Goal: Transaction & Acquisition: Purchase product/service

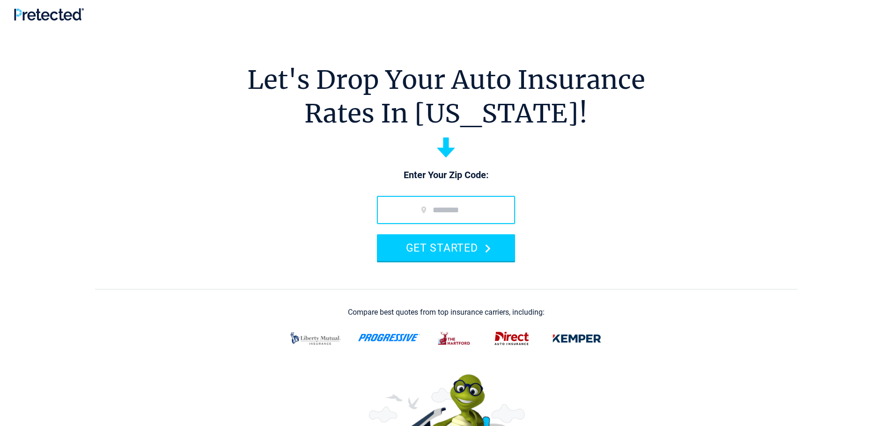
click at [402, 207] on input "zip code" at bounding box center [446, 210] width 138 height 28
type input "*****"
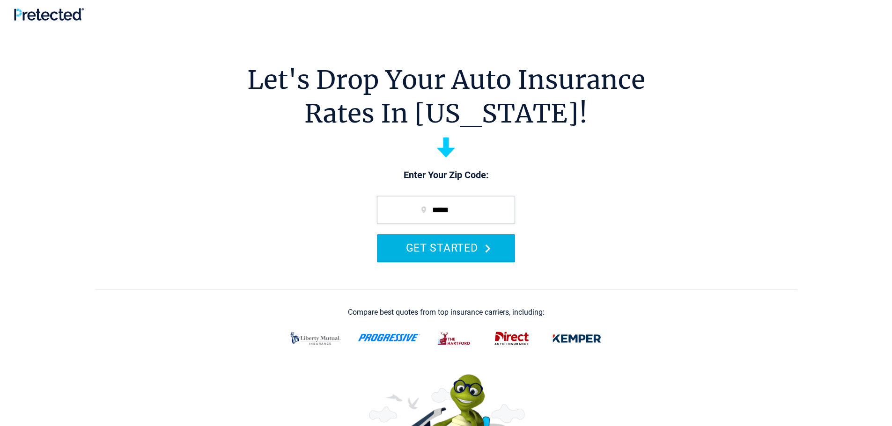
click at [501, 250] on button "GET STARTED" at bounding box center [446, 248] width 138 height 27
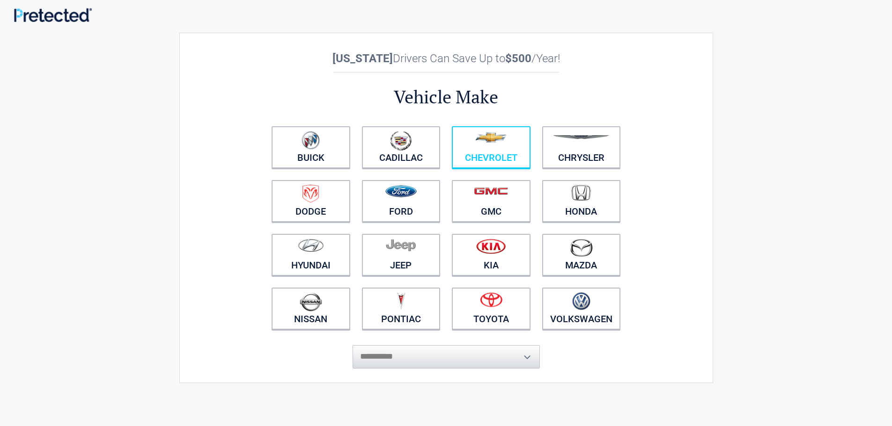
click at [495, 148] on figure at bounding box center [490, 141] width 67 height 21
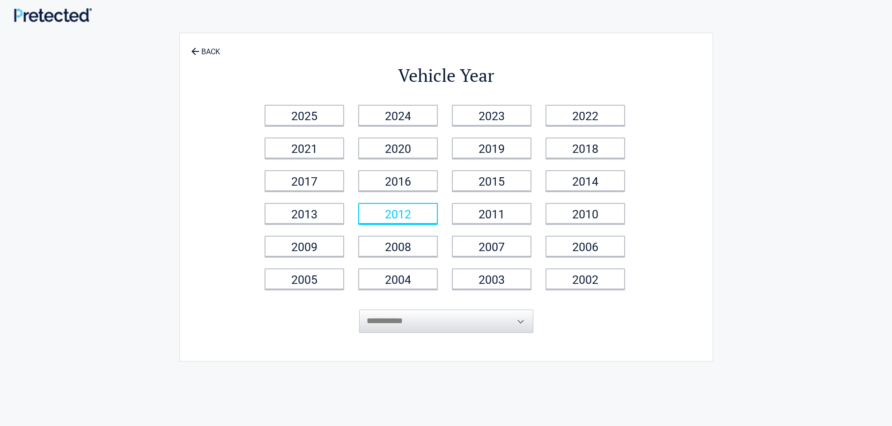
click at [412, 213] on link "2012" at bounding box center [398, 213] width 80 height 21
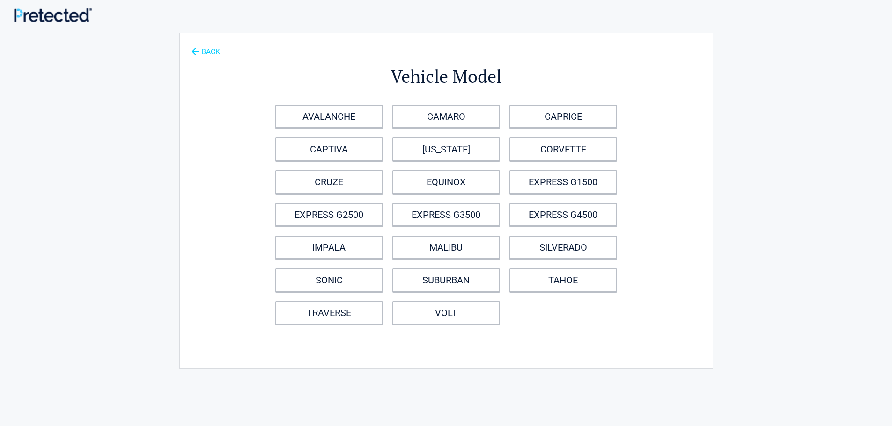
click at [191, 51] on icon at bounding box center [194, 51] width 7 height 7
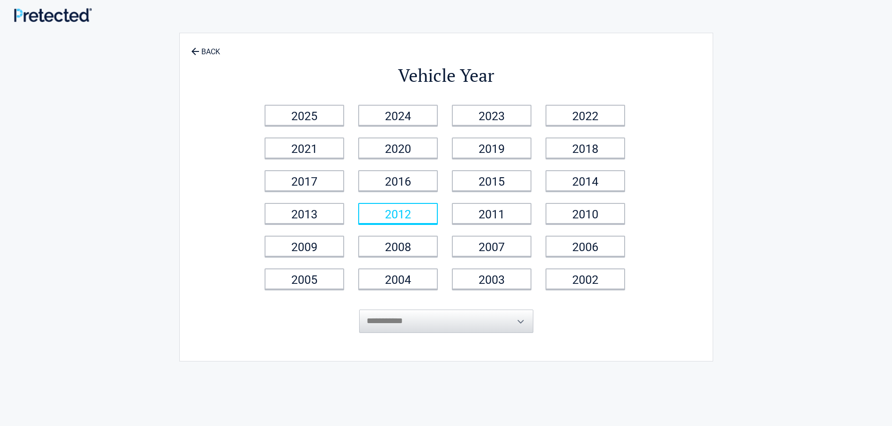
click at [407, 209] on link "2012" at bounding box center [398, 213] width 80 height 21
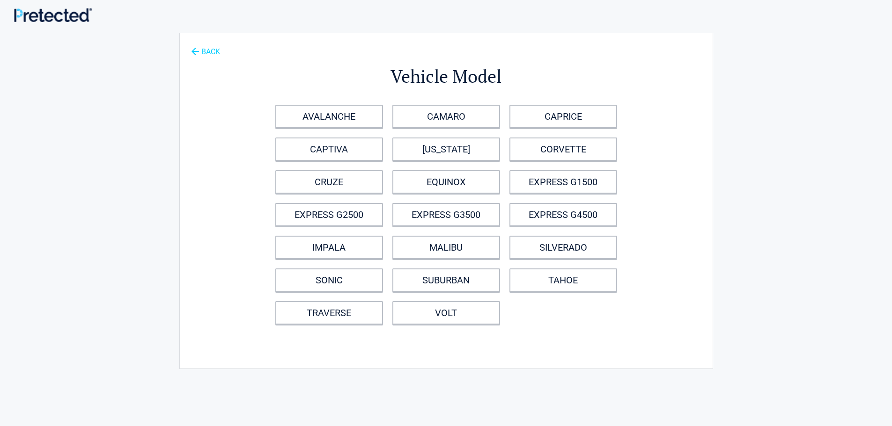
click at [196, 47] on icon at bounding box center [195, 51] width 10 height 10
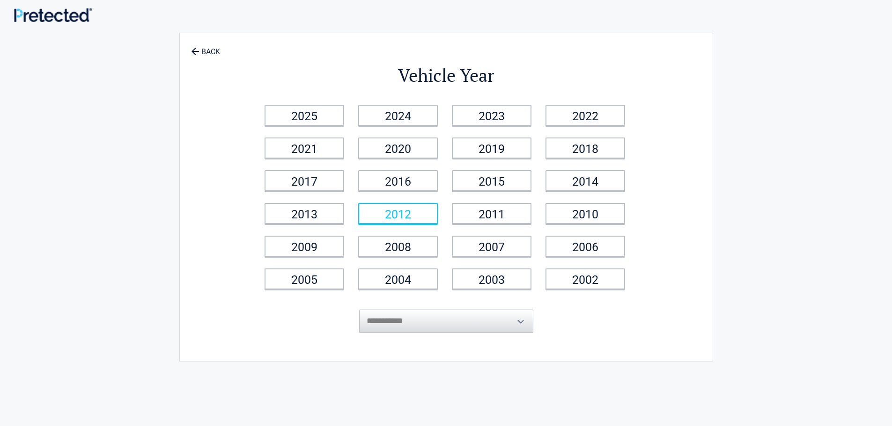
click at [394, 207] on link "2012" at bounding box center [398, 213] width 80 height 21
